Goal: Find specific page/section: Find specific page/section

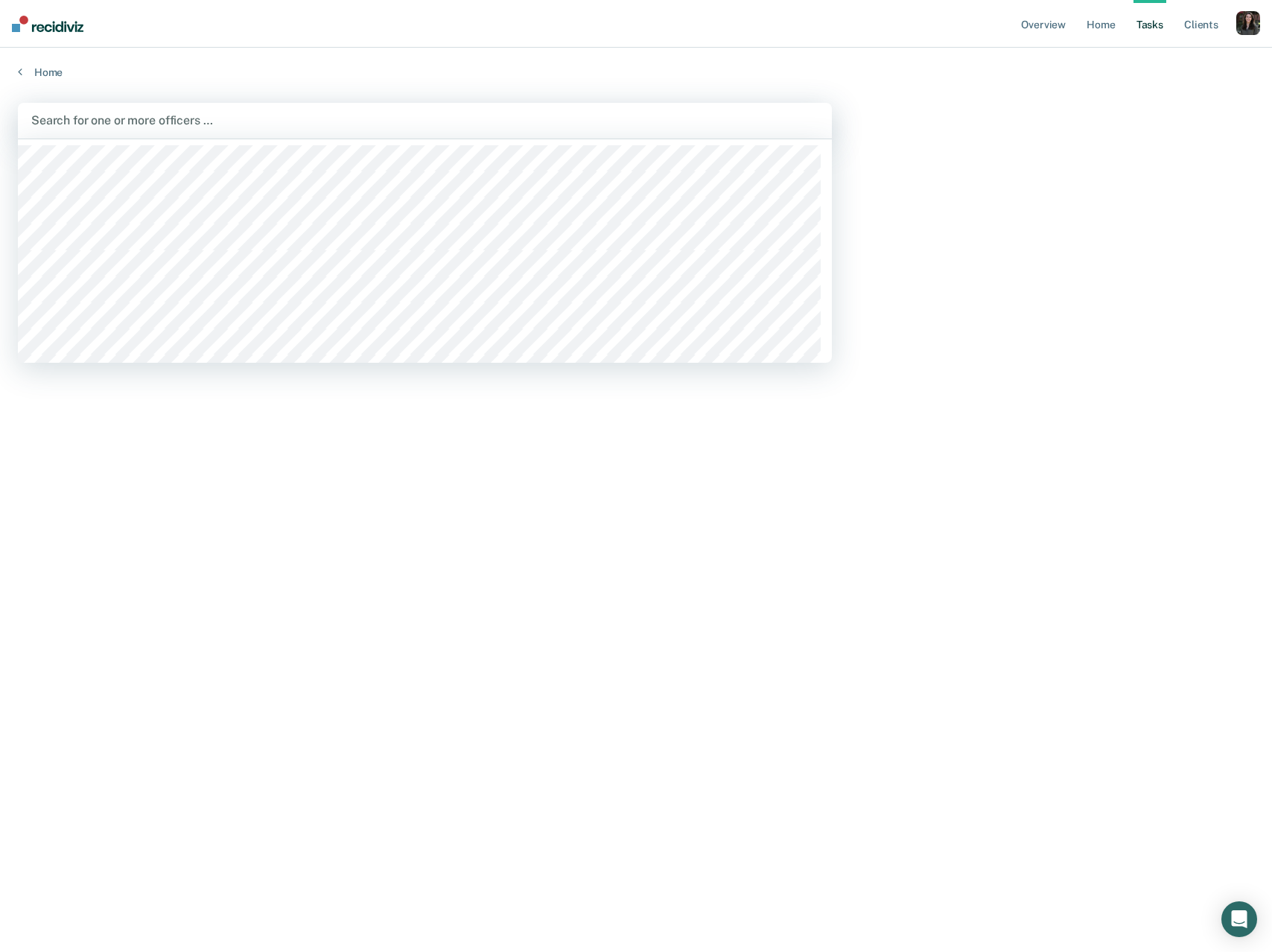
click at [153, 118] on div at bounding box center [425, 120] width 787 height 17
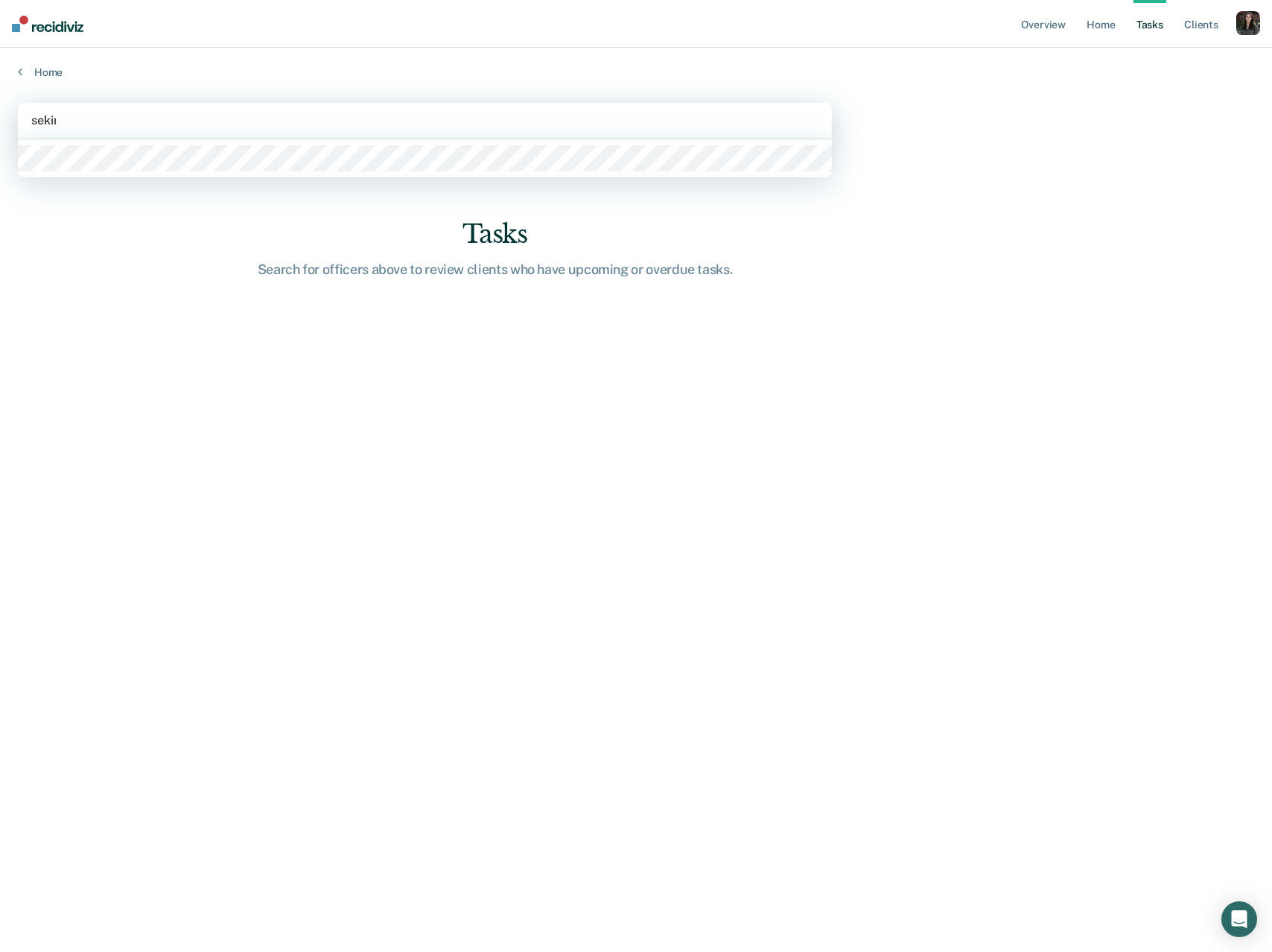
type input "sekino"
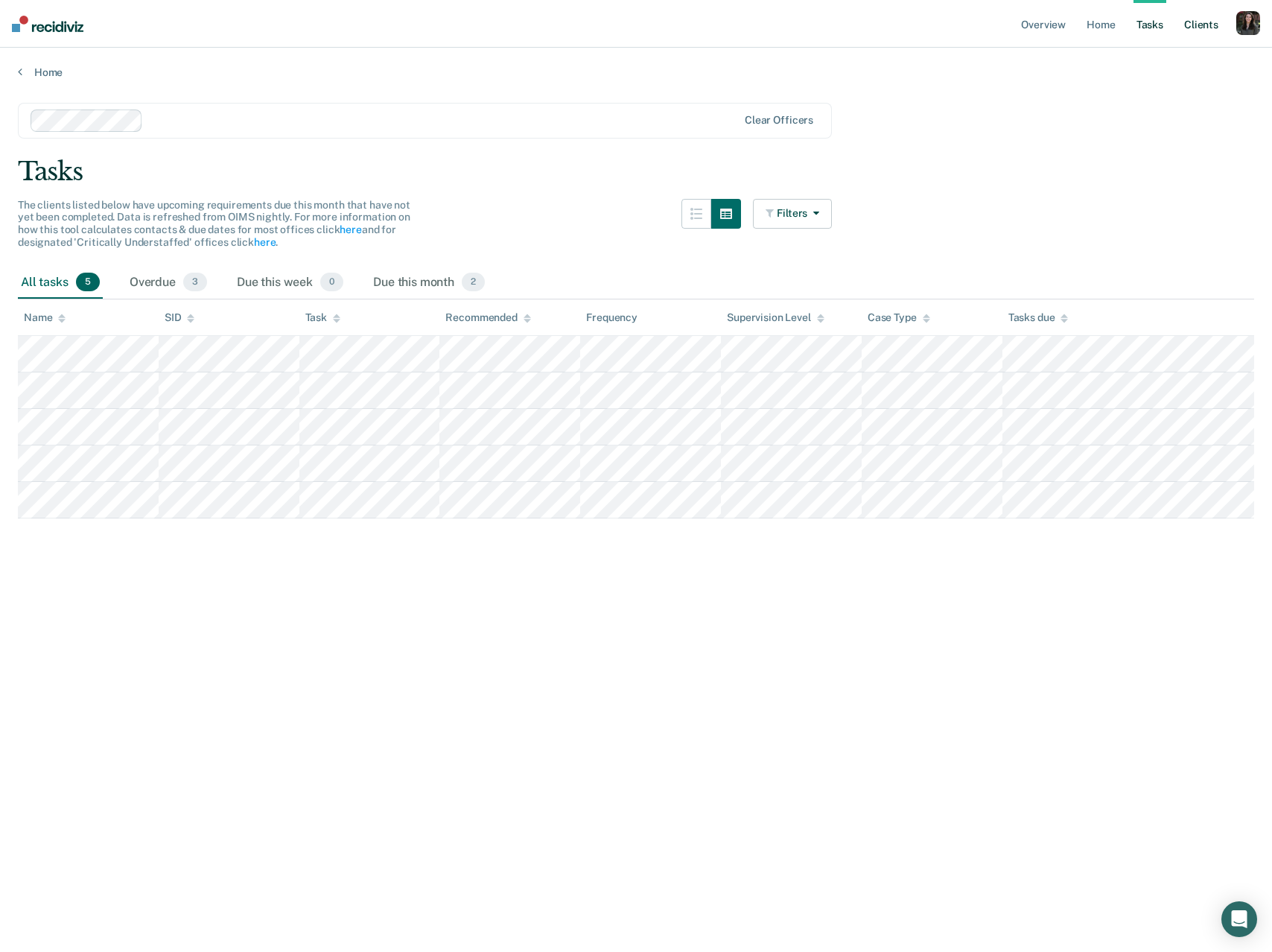
click at [1200, 36] on link "Client s" at bounding box center [1202, 23] width 41 height 48
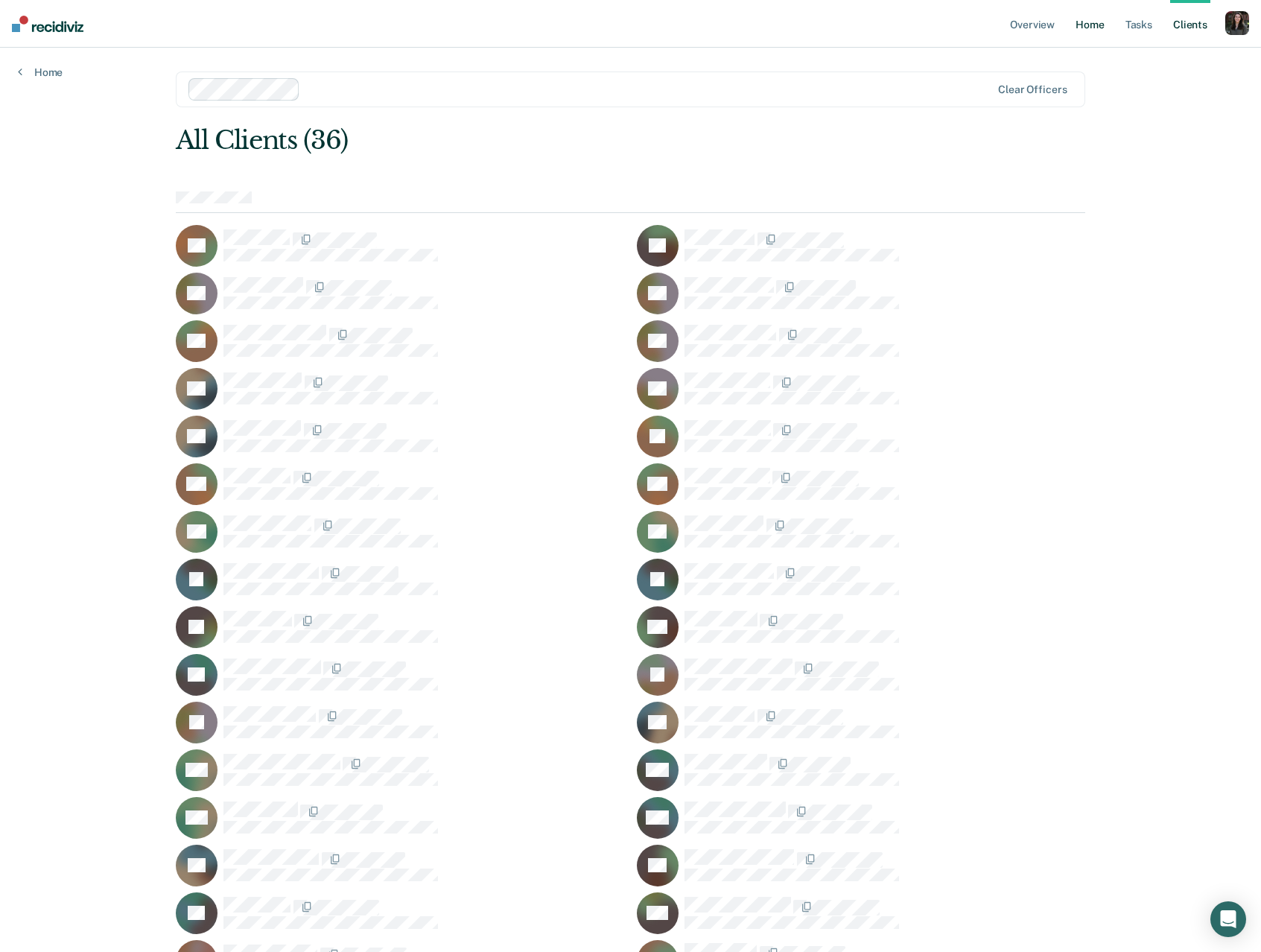
click at [1089, 31] on link "Home" at bounding box center [1089, 23] width 34 height 48
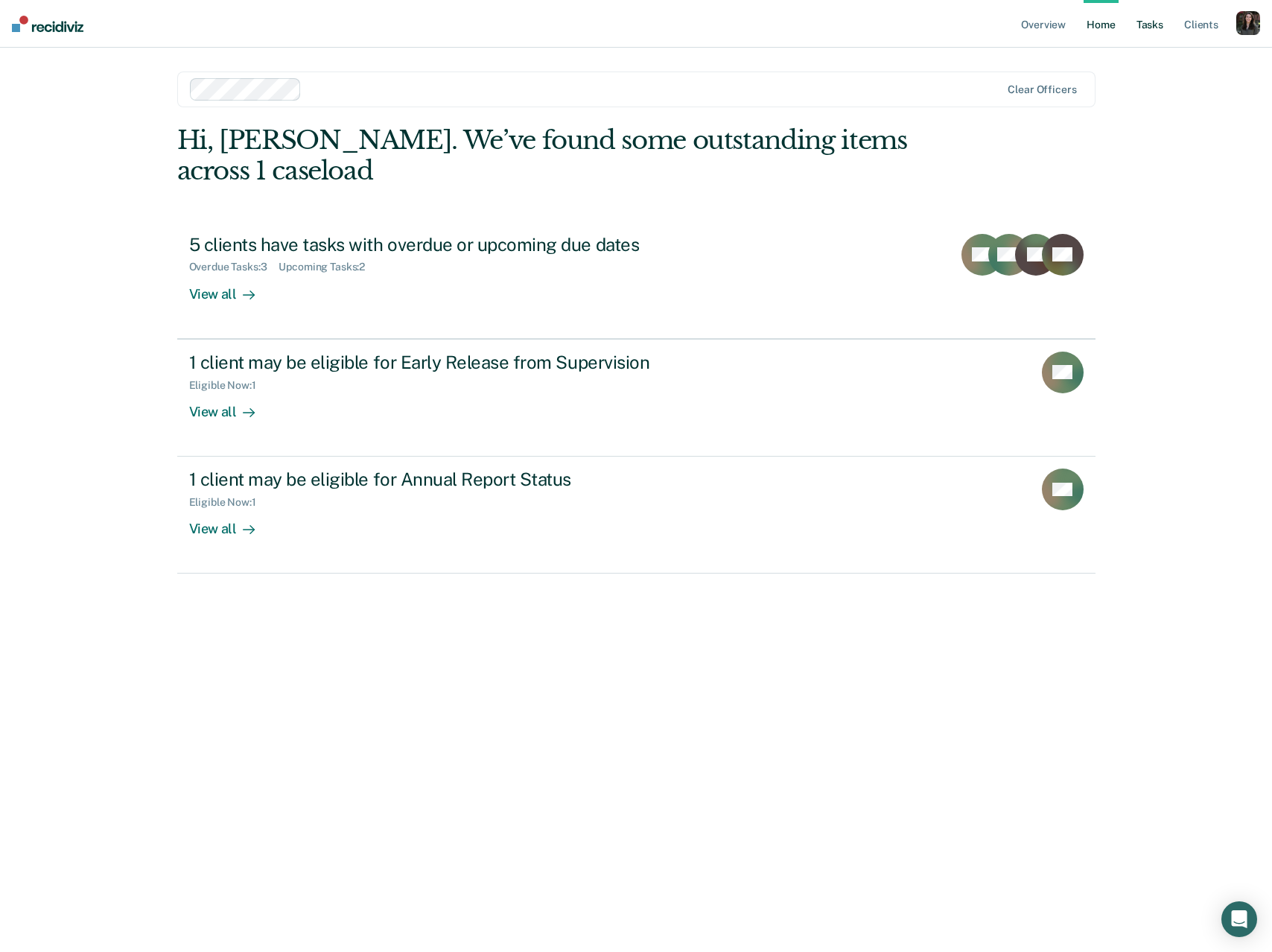
click at [1147, 29] on link "Tasks" at bounding box center [1150, 23] width 32 height 48
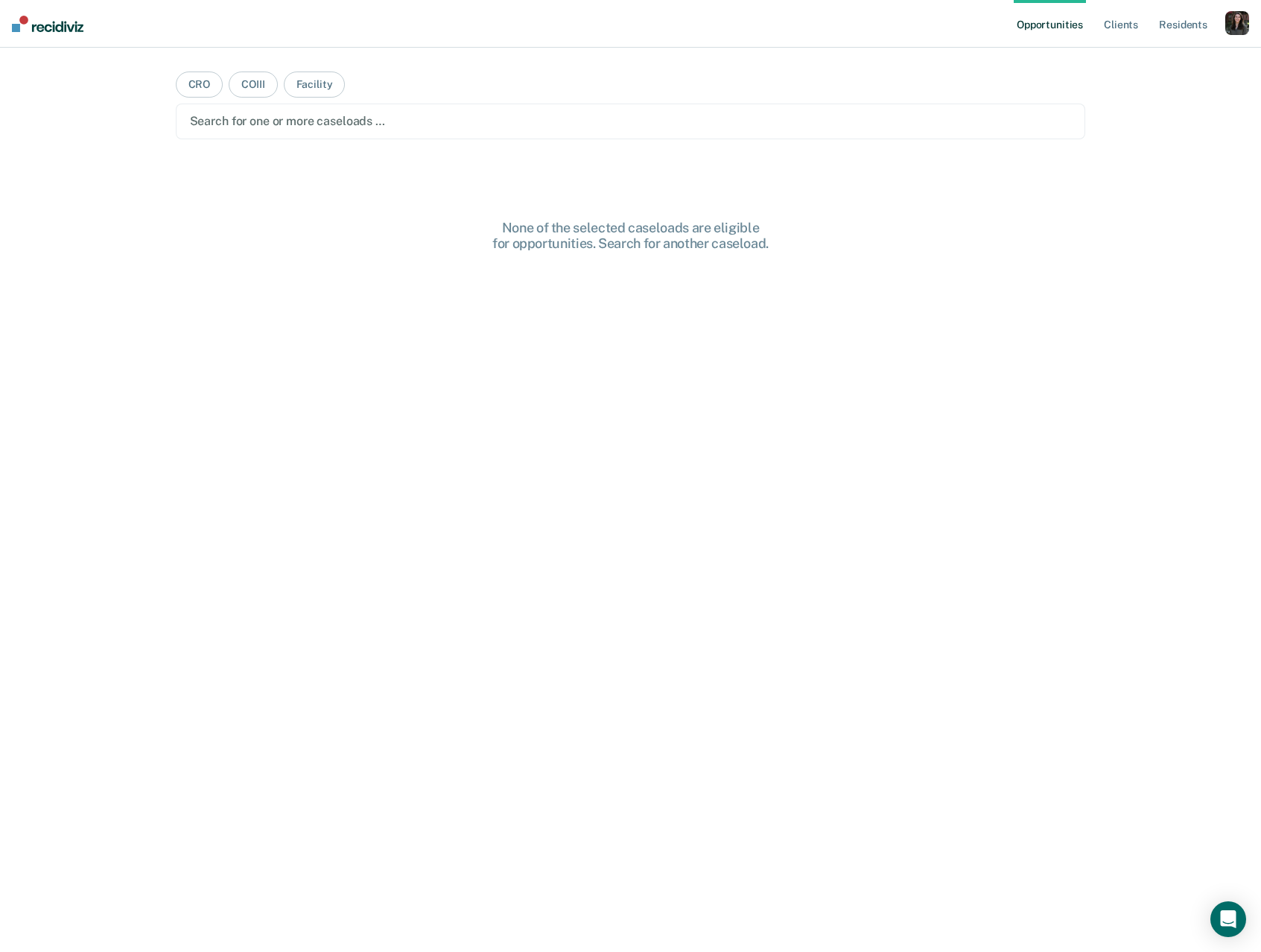
click at [1235, 23] on div "button" at bounding box center [1237, 23] width 23 height 23
click at [1144, 60] on link "Profile" at bounding box center [1177, 60] width 120 height 13
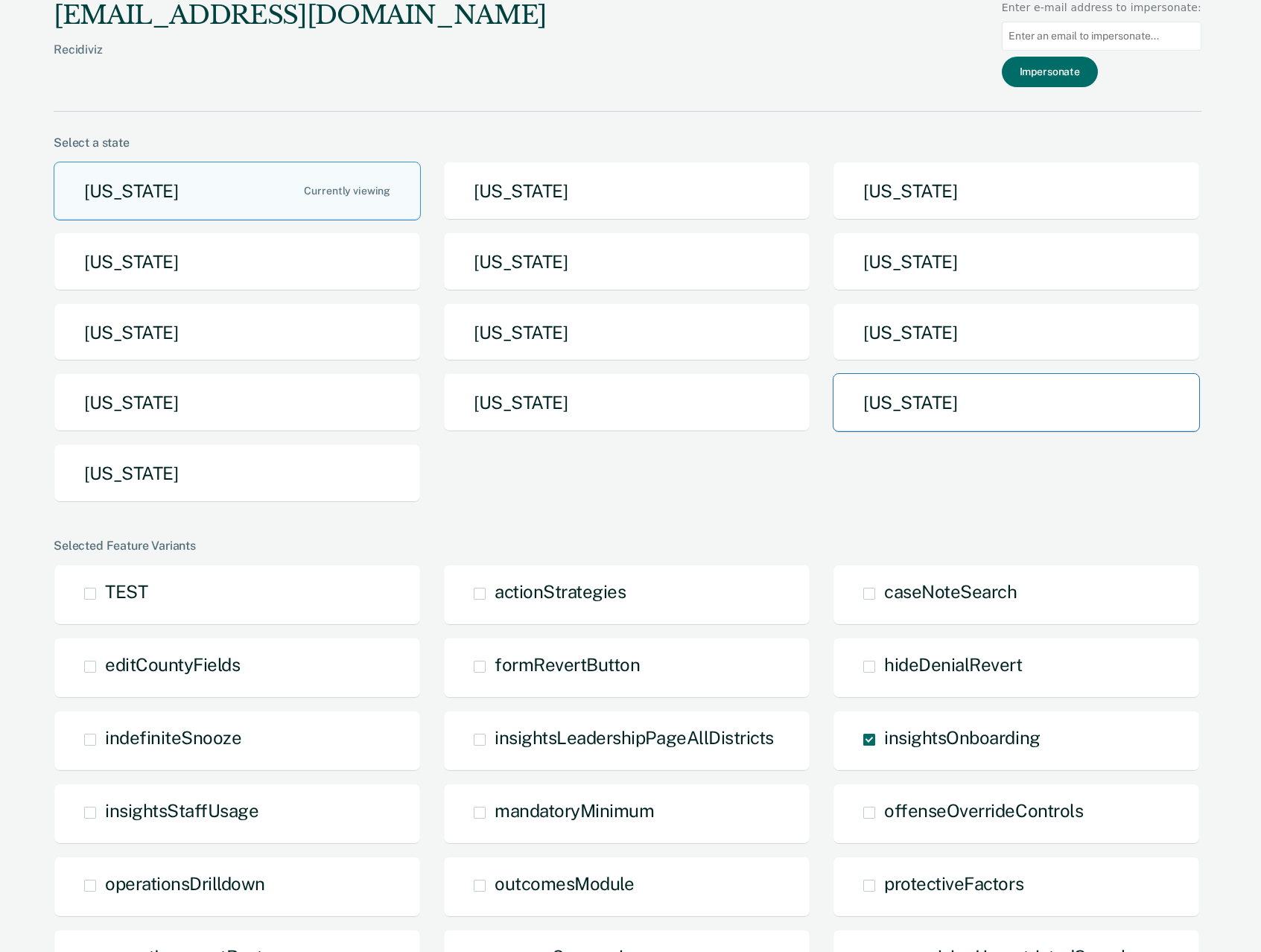
click at [957, 418] on button "Texas" at bounding box center [1016, 402] width 367 height 59
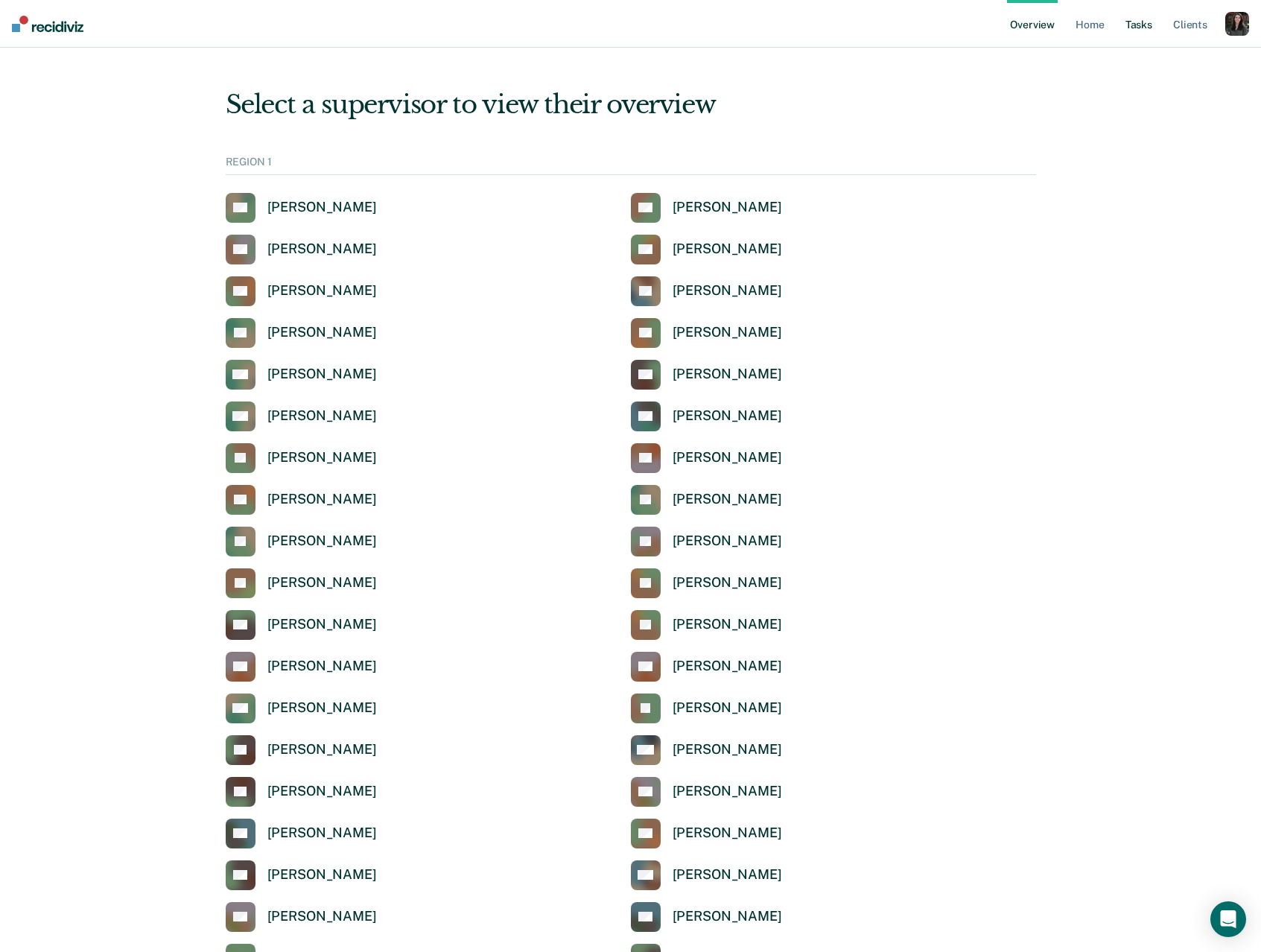
click at [1139, 28] on link "Tasks" at bounding box center [1139, 23] width 32 height 48
